Goal: Navigation & Orientation: Find specific page/section

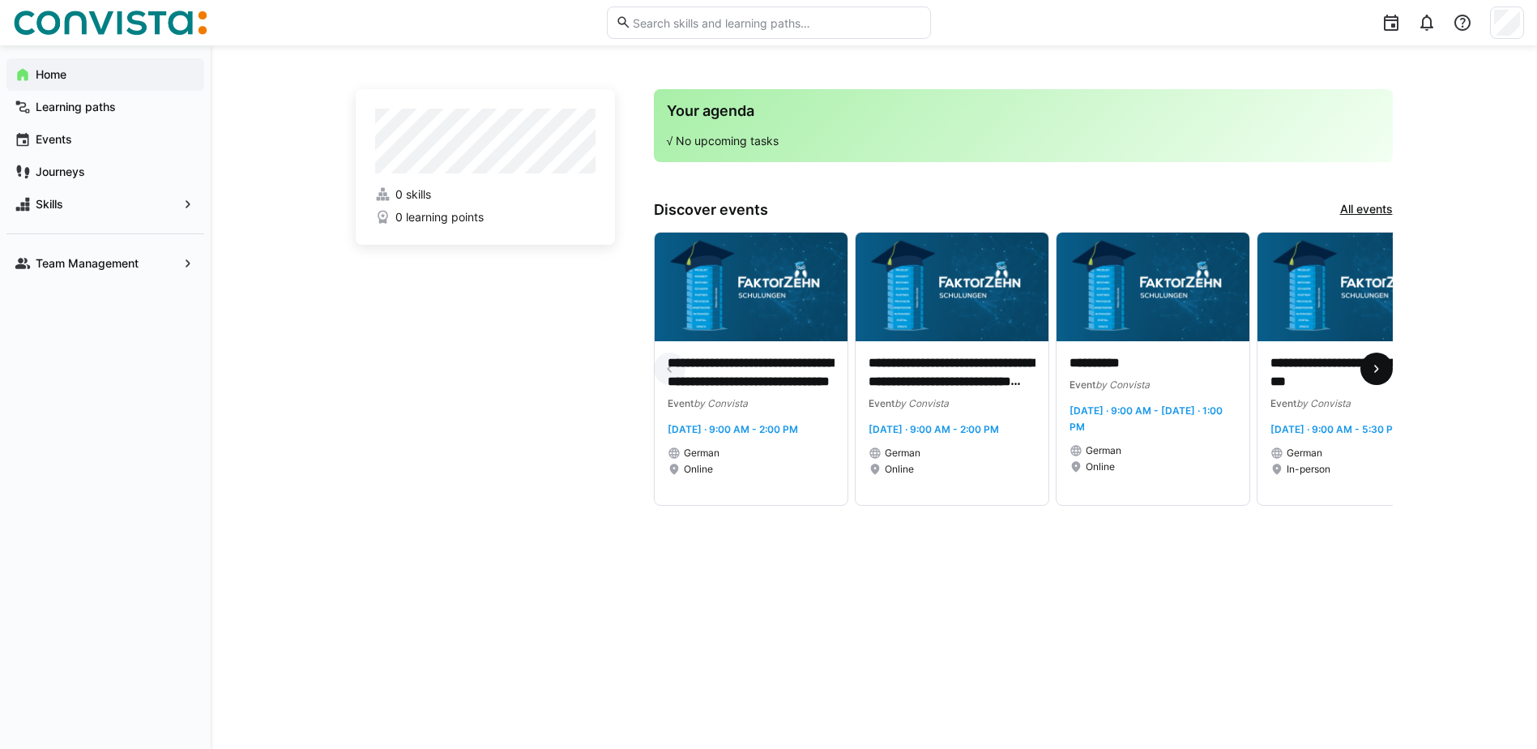
click at [1381, 369] on eds-icon at bounding box center [1376, 369] width 16 height 16
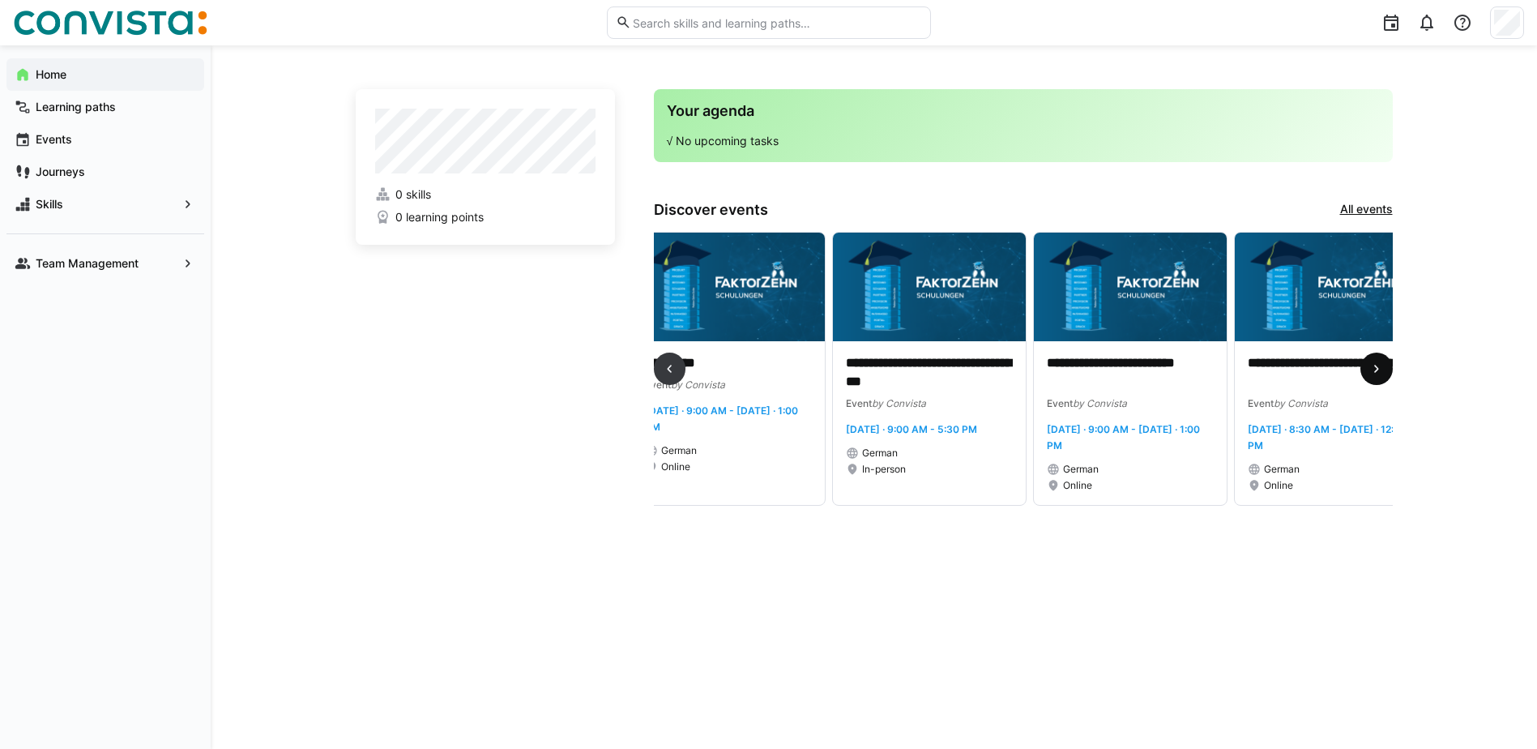
scroll to position [0, 603]
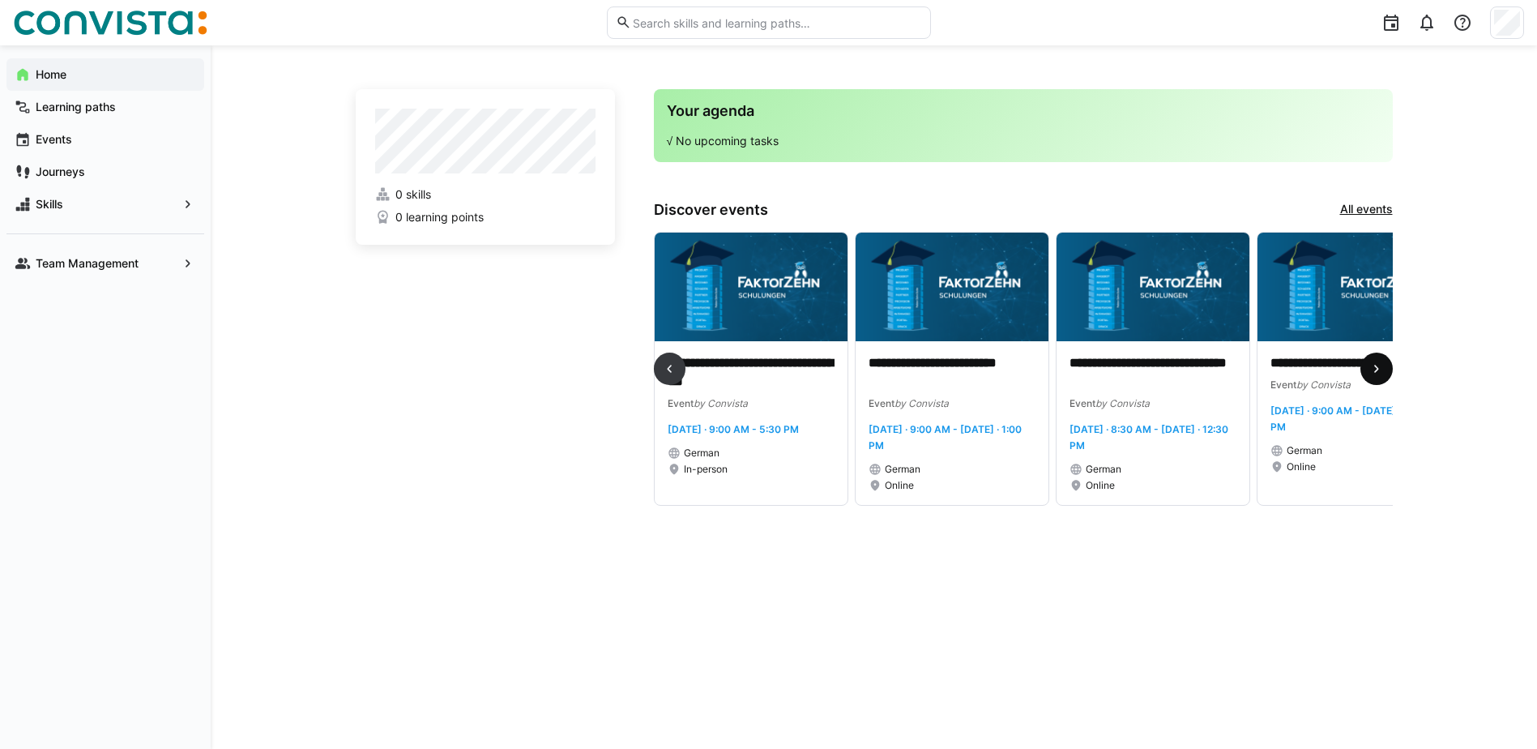
click at [1381, 369] on eds-icon at bounding box center [1376, 369] width 16 height 16
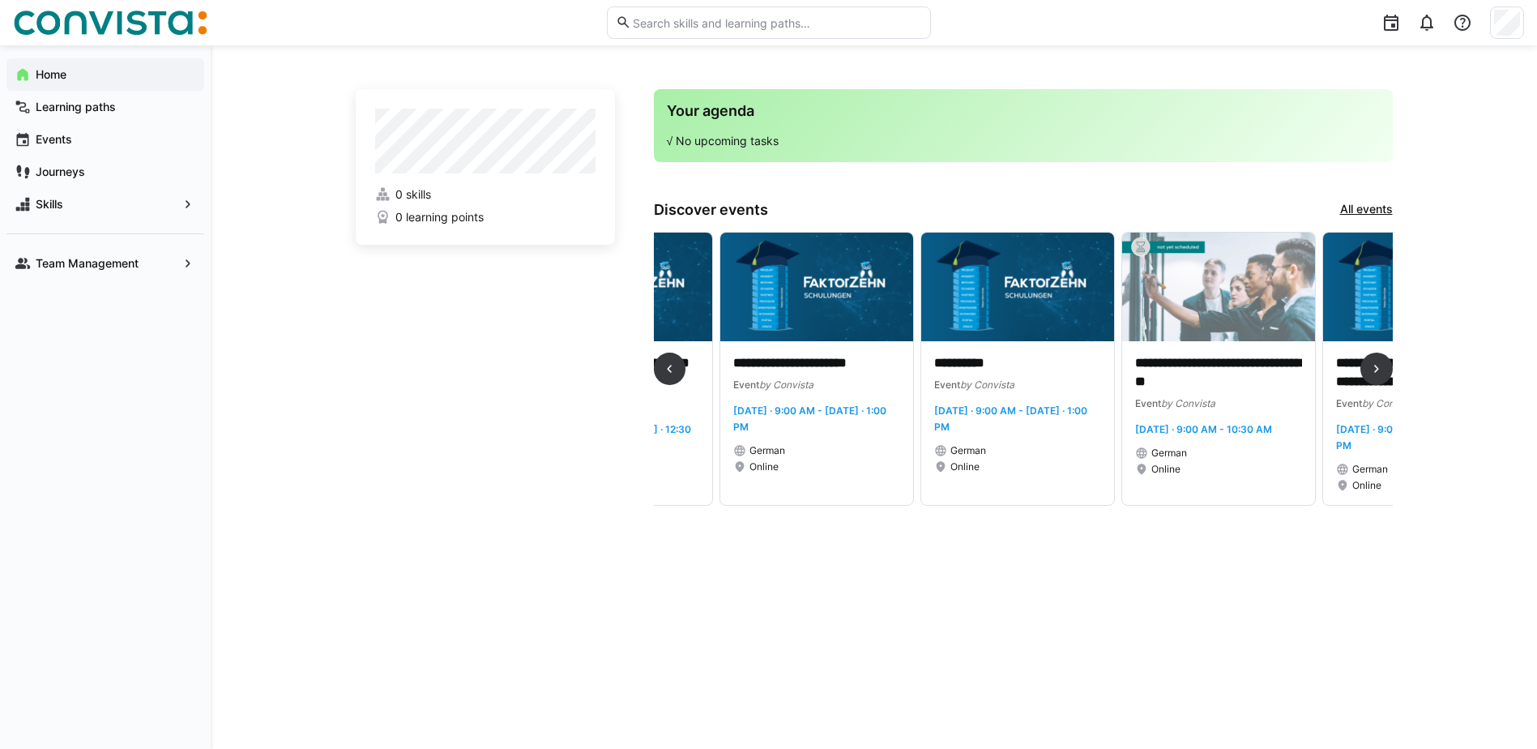
scroll to position [0, 1206]
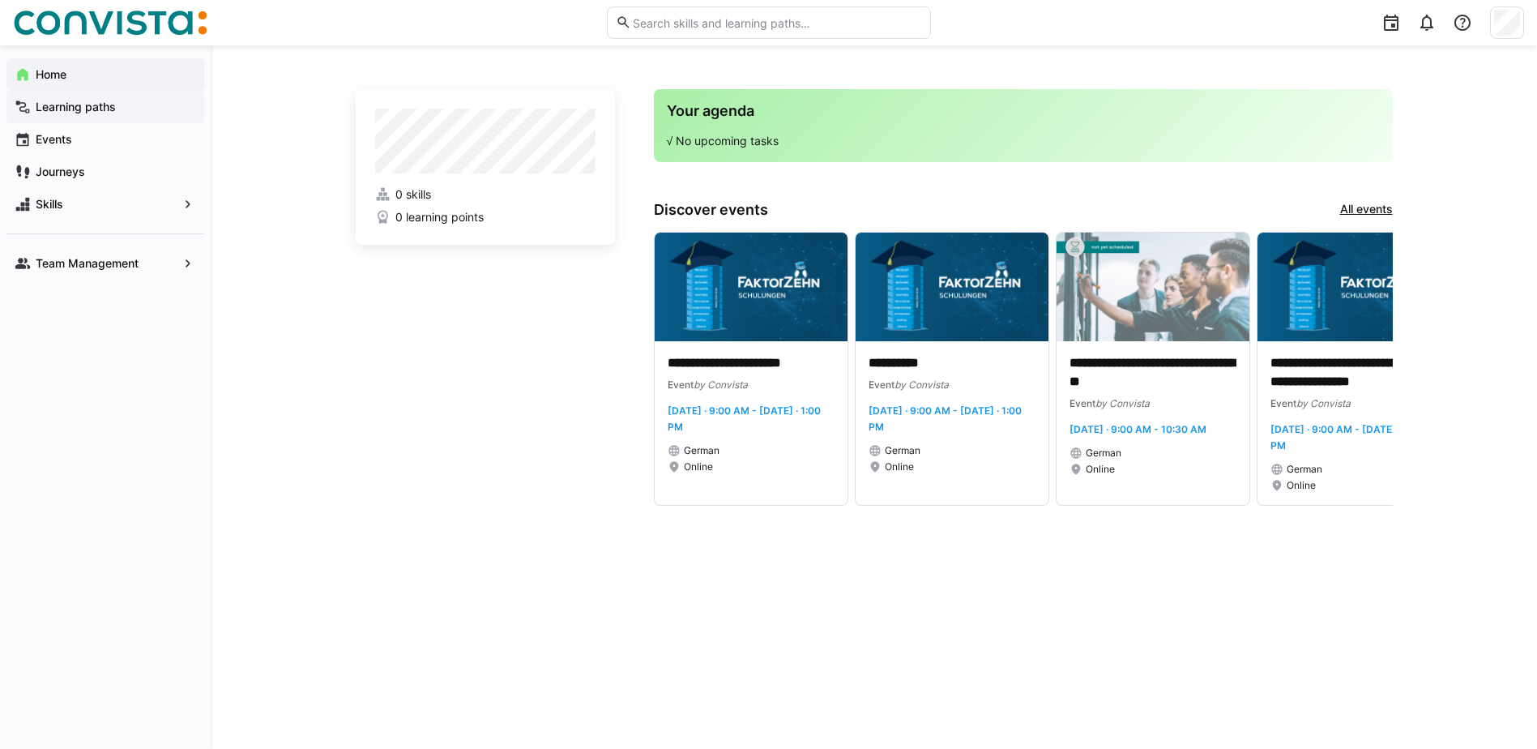
click at [0, 0] on app-navigation-label "Learning paths" at bounding box center [0, 0] width 0 height 0
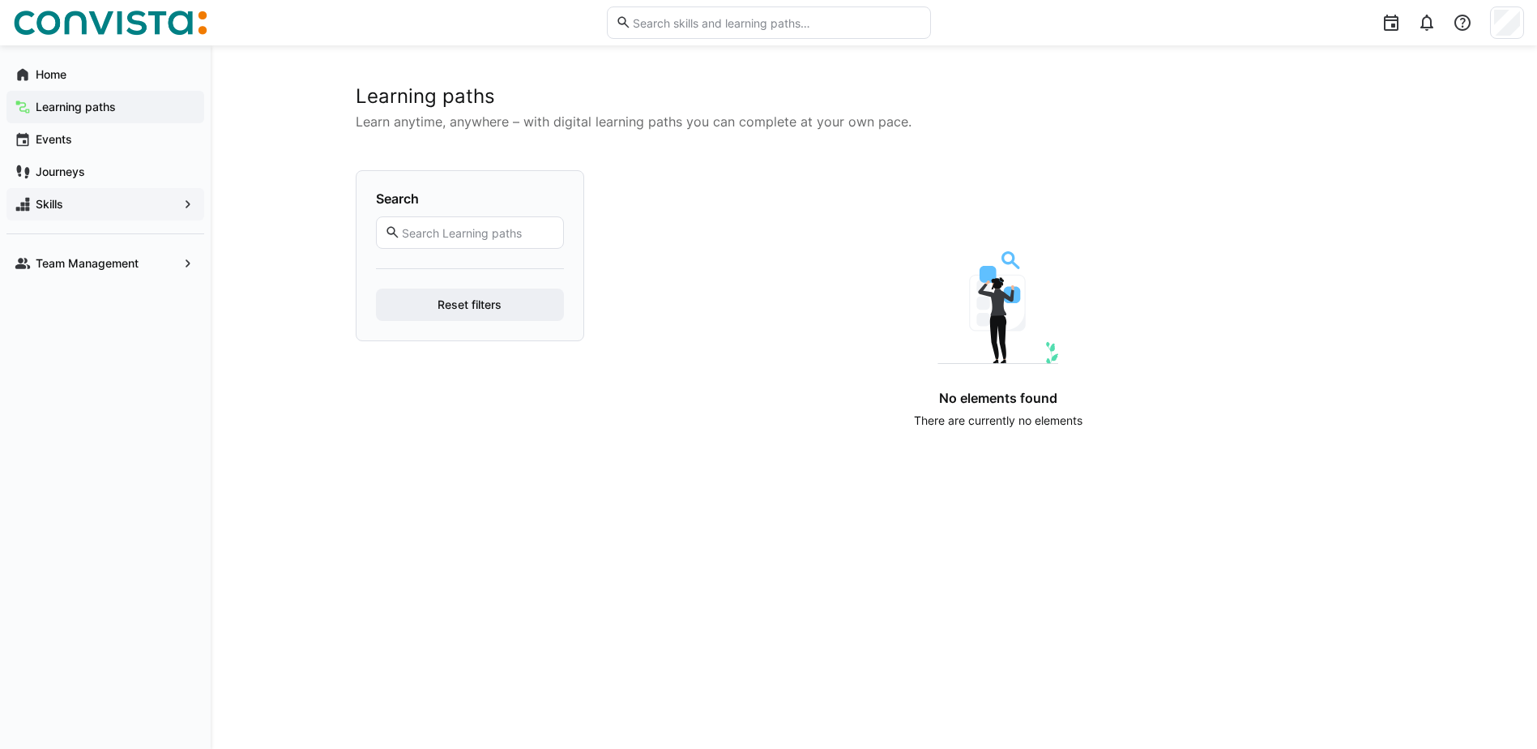
click at [65, 195] on div "Skills" at bounding box center [105, 204] width 198 height 32
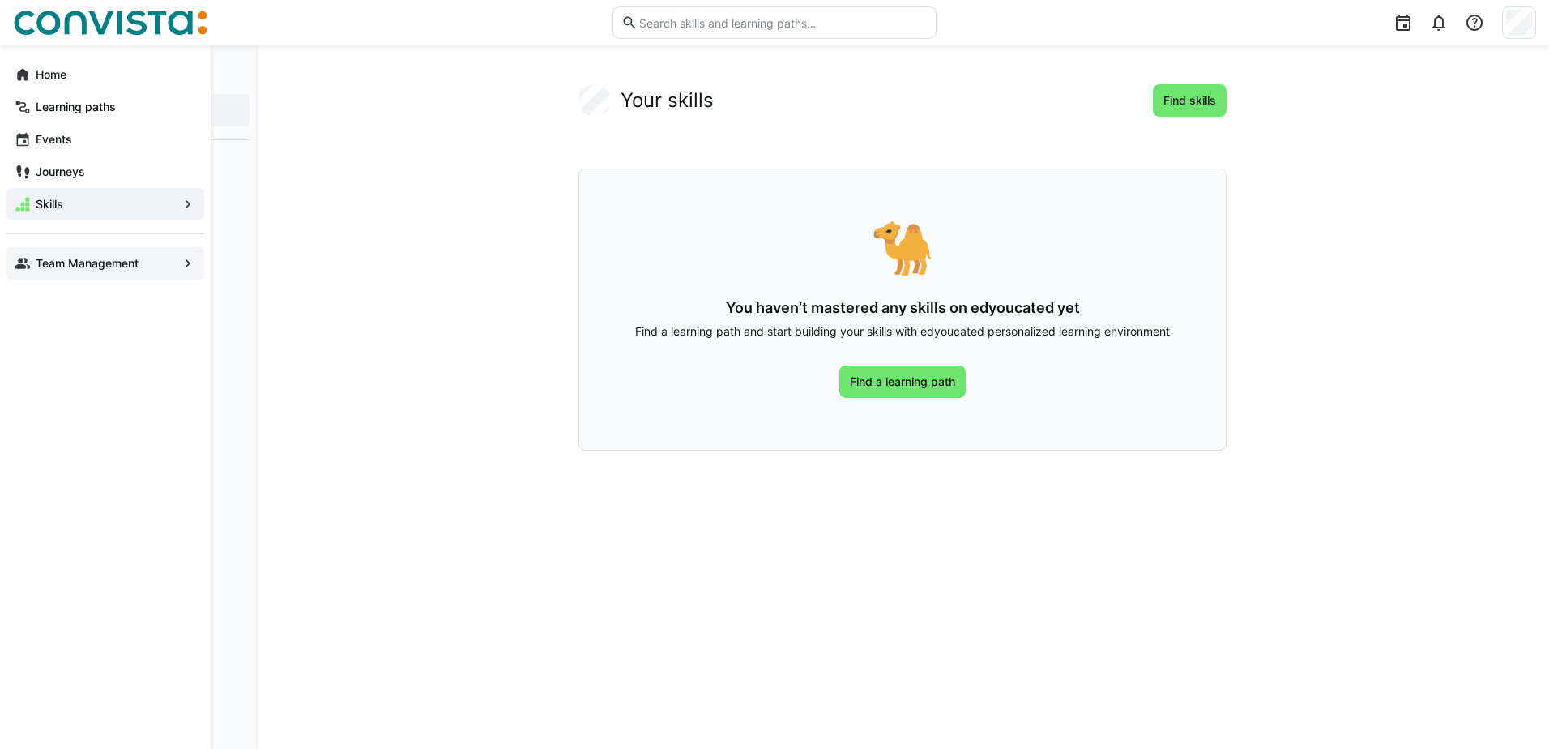
click at [0, 0] on app-navigation-label "Team Management" at bounding box center [0, 0] width 0 height 0
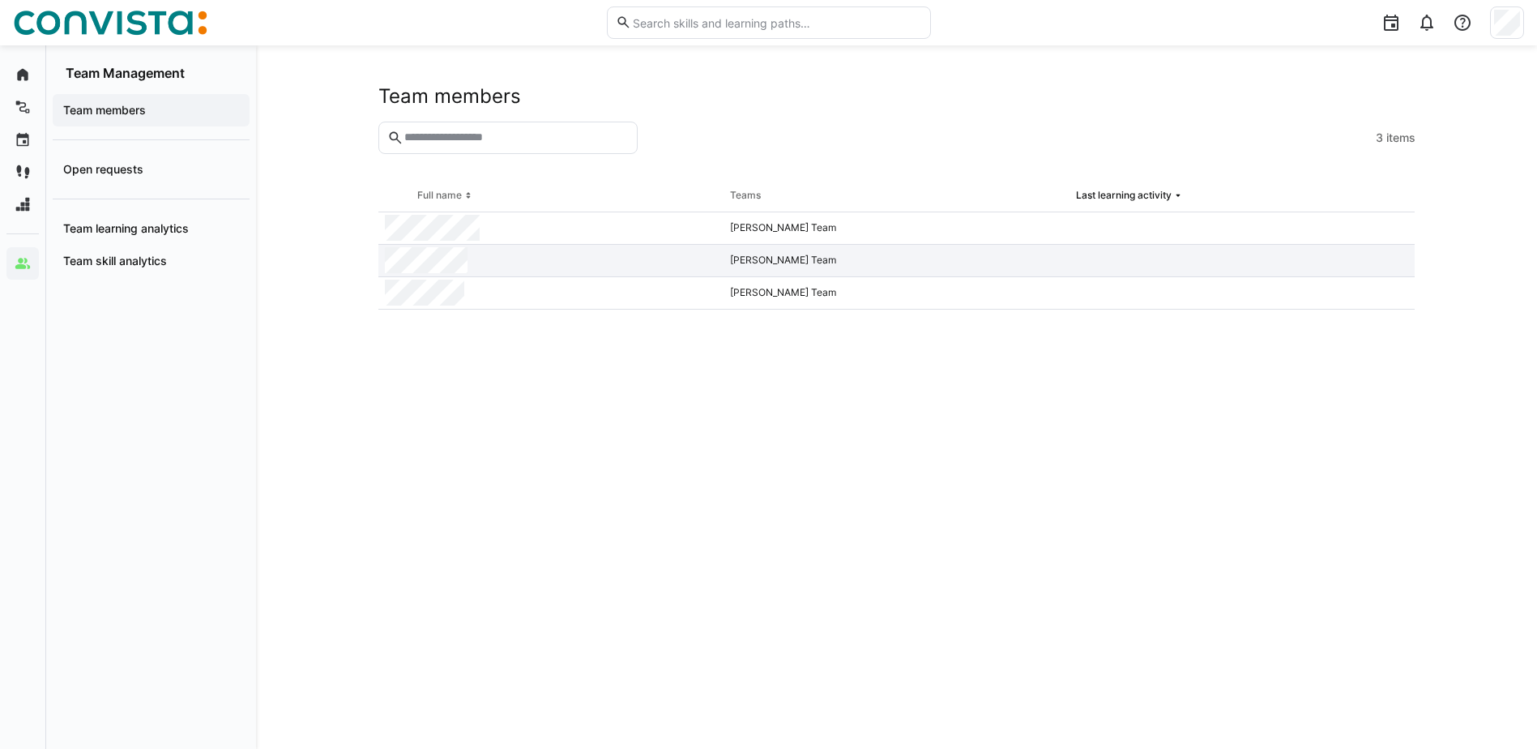
click at [811, 256] on div "[PERSON_NAME] Team" at bounding box center [897, 261] width 346 height 32
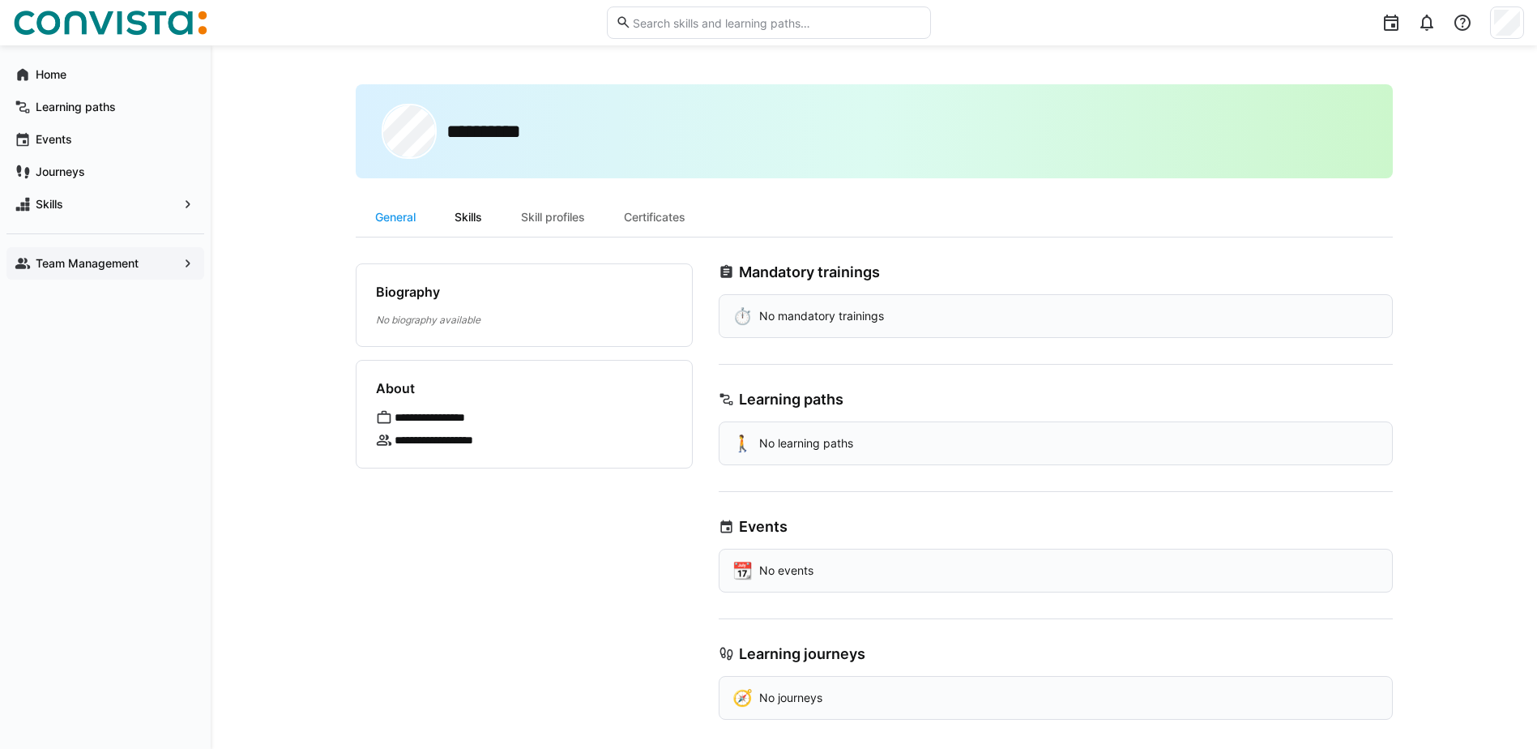
click at [472, 209] on div "Skills" at bounding box center [468, 217] width 66 height 39
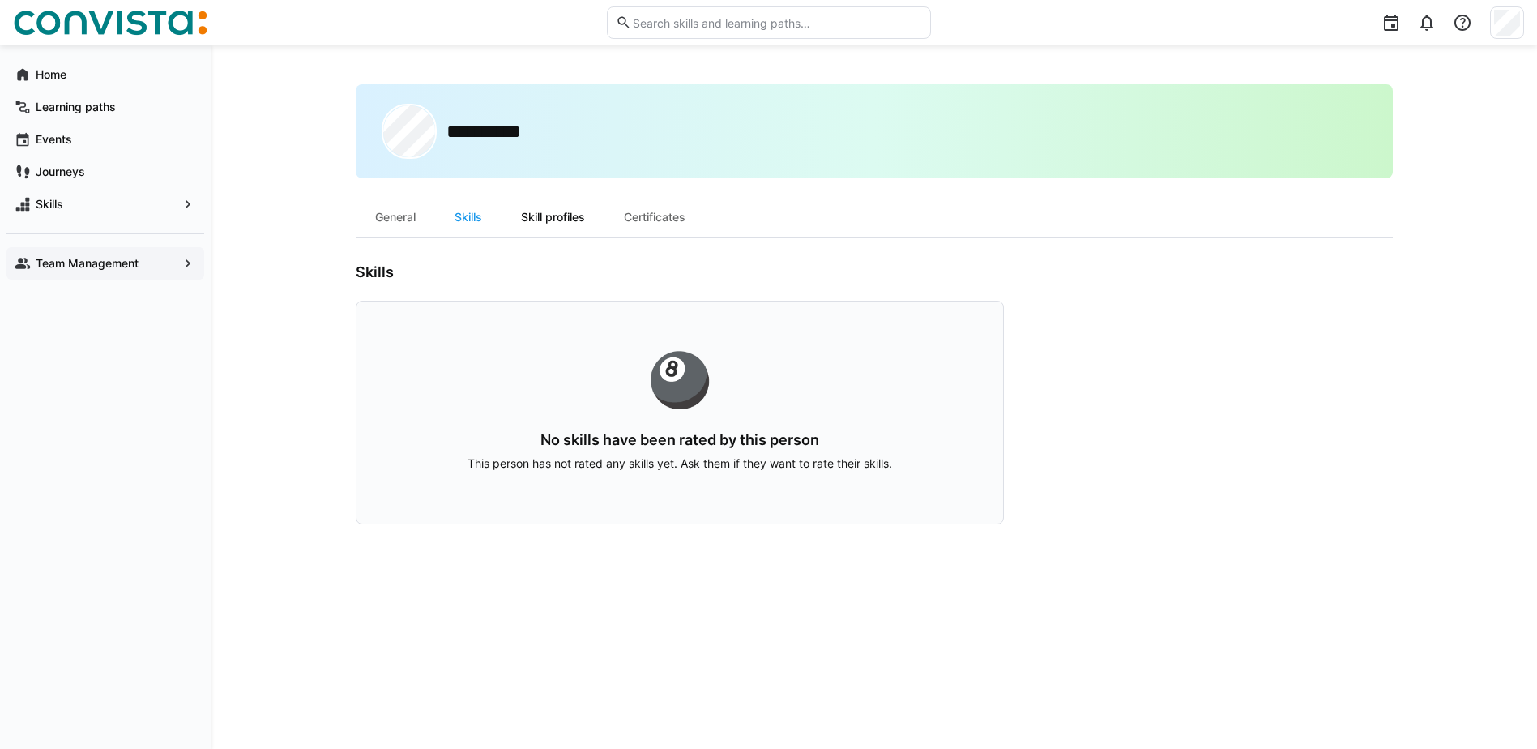
click at [579, 224] on div "Skill profiles" at bounding box center [553, 217] width 103 height 39
click at [658, 220] on div "Certificates" at bounding box center [654, 217] width 100 height 39
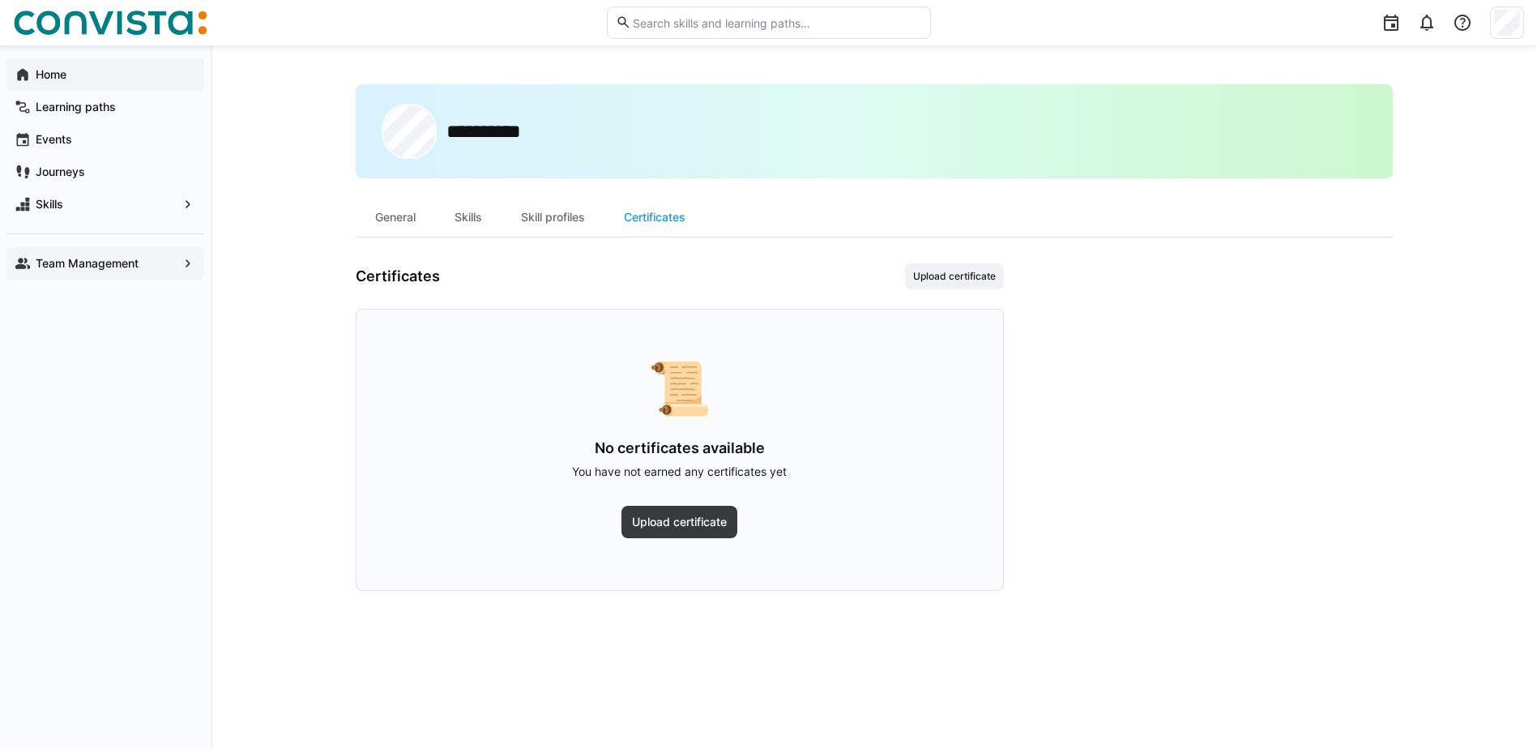
click at [0, 0] on app-navigation-label "Home" at bounding box center [0, 0] width 0 height 0
